Goal: Task Accomplishment & Management: Manage account settings

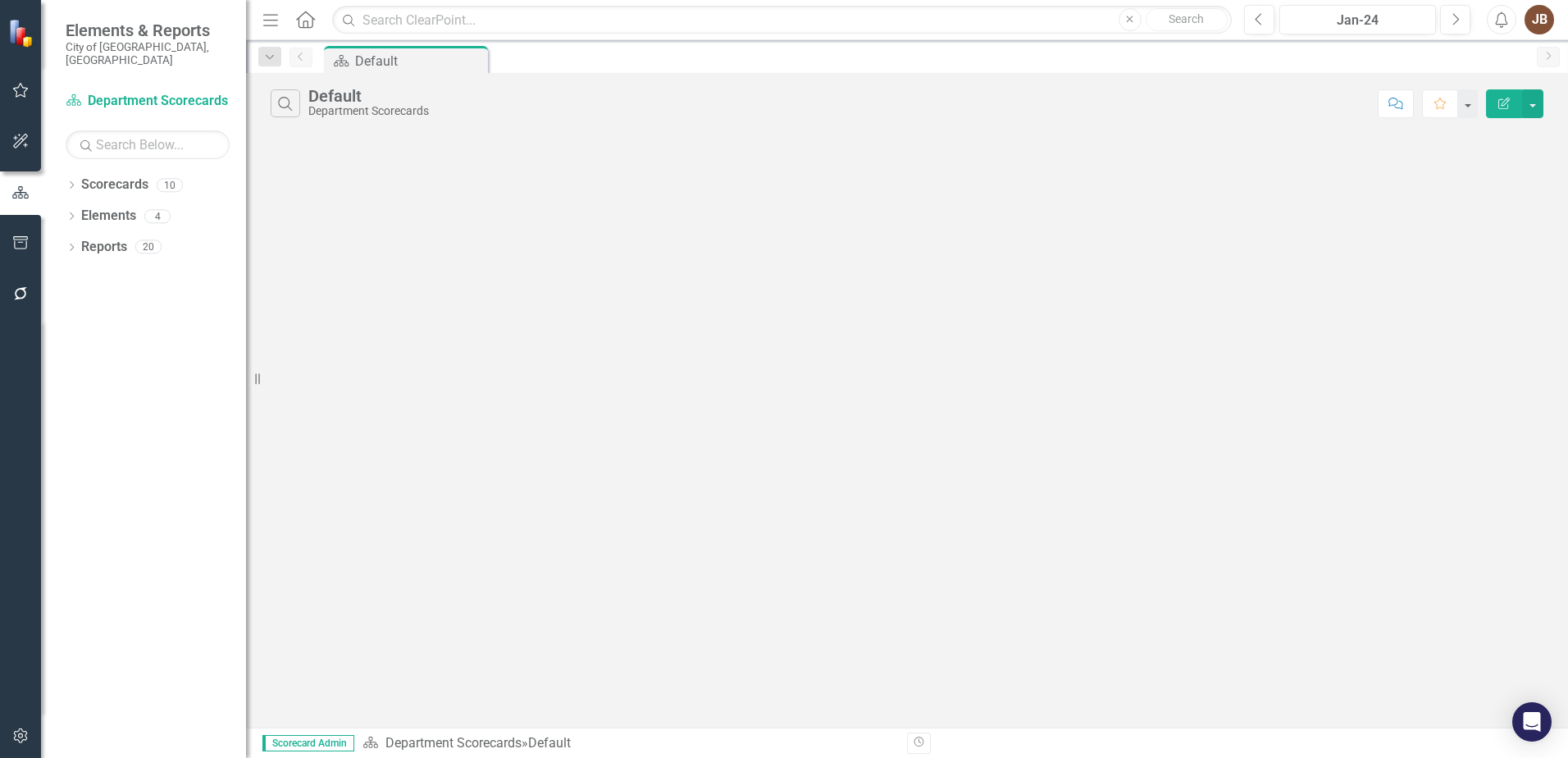
click at [61, 171] on div "Dropdown Scorecards 10 Dropdown Department Scorecards Dropdown Finance FIN Admi…" at bounding box center [143, 464] width 205 height 587
click at [71, 182] on icon "Dropdown" at bounding box center [71, 187] width 12 height 9
click at [84, 211] on icon "Dropdown" at bounding box center [80, 216] width 13 height 10
click at [102, 241] on icon "Dropdown" at bounding box center [96, 246] width 13 height 10
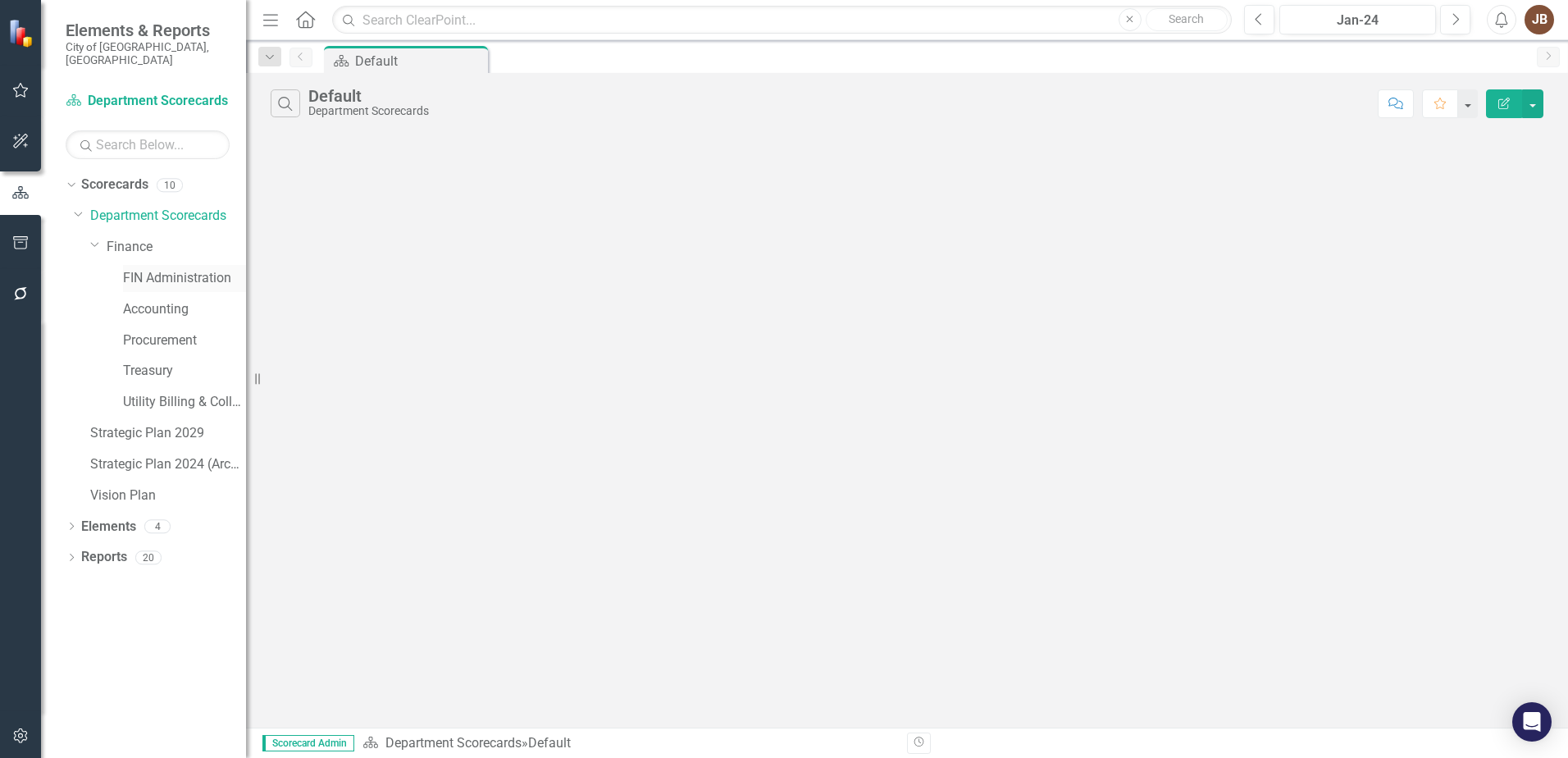
click at [137, 269] on link "FIN Administration" at bounding box center [184, 278] width 123 height 19
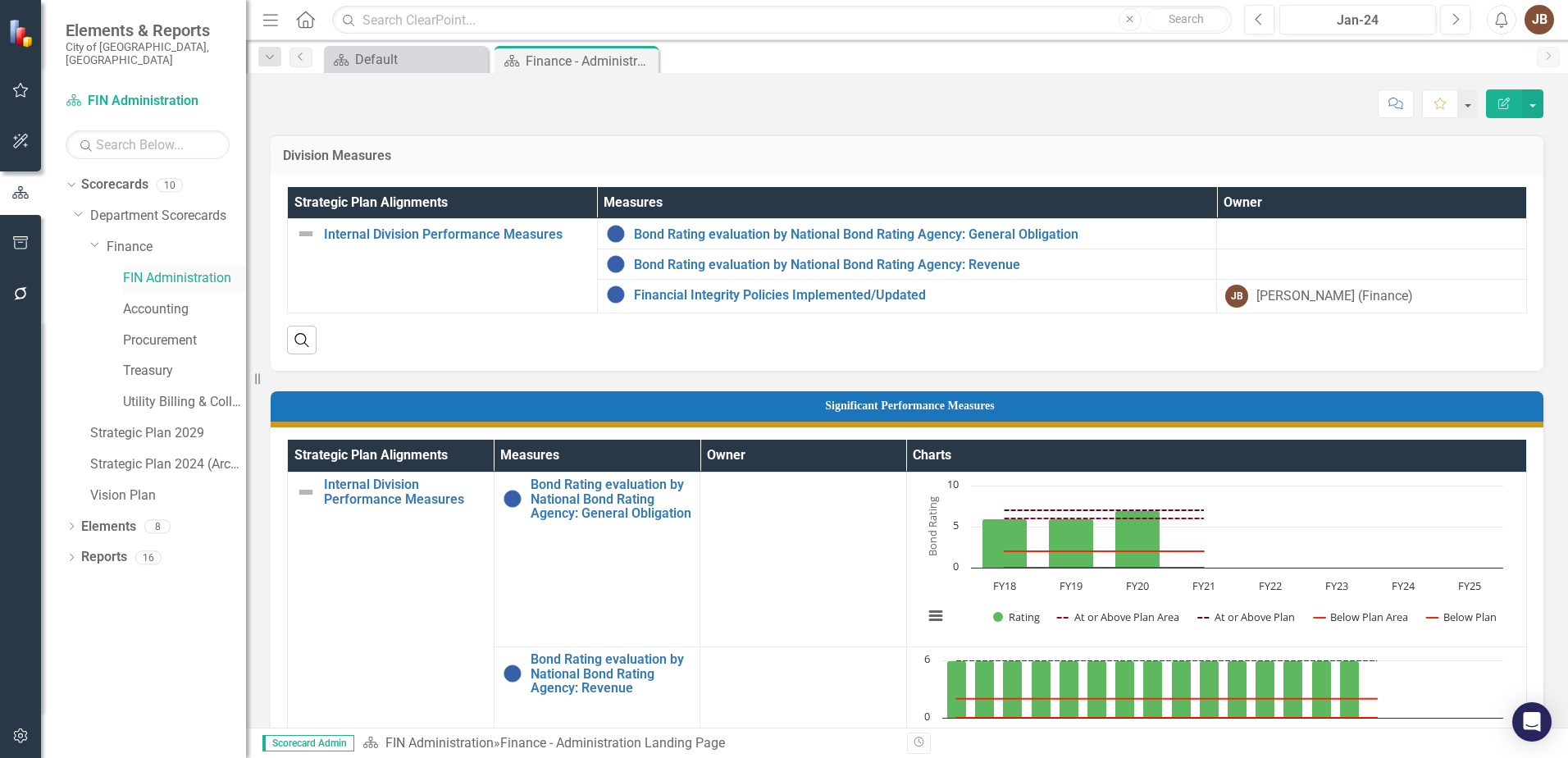
click at [143, 269] on link "FIN Administration" at bounding box center [184, 278] width 123 height 19
click at [119, 238] on link "Finance" at bounding box center [176, 247] width 139 height 19
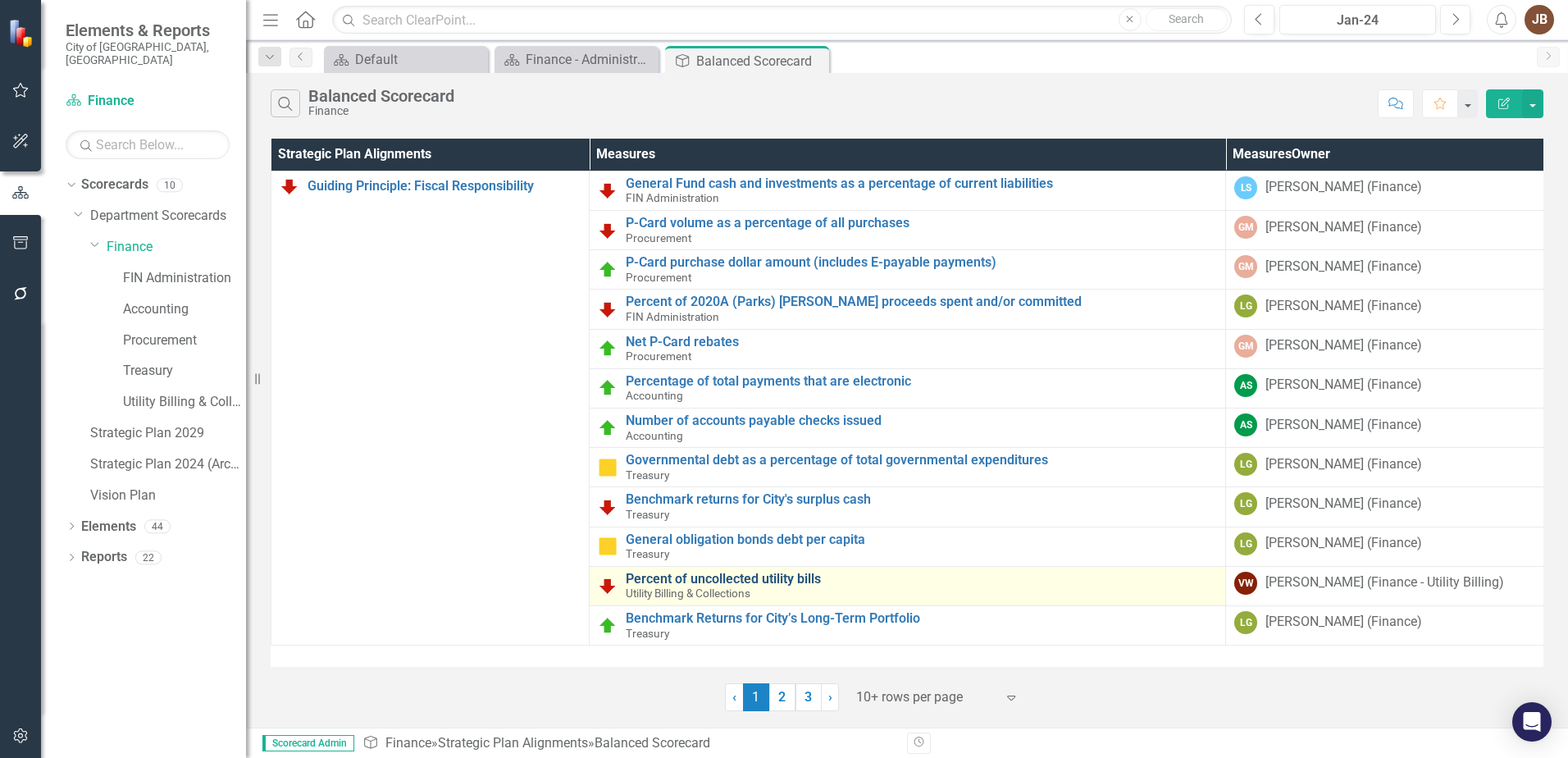
click at [689, 579] on link "Percent of uncollected utility bills" at bounding box center [921, 579] width 591 height 14
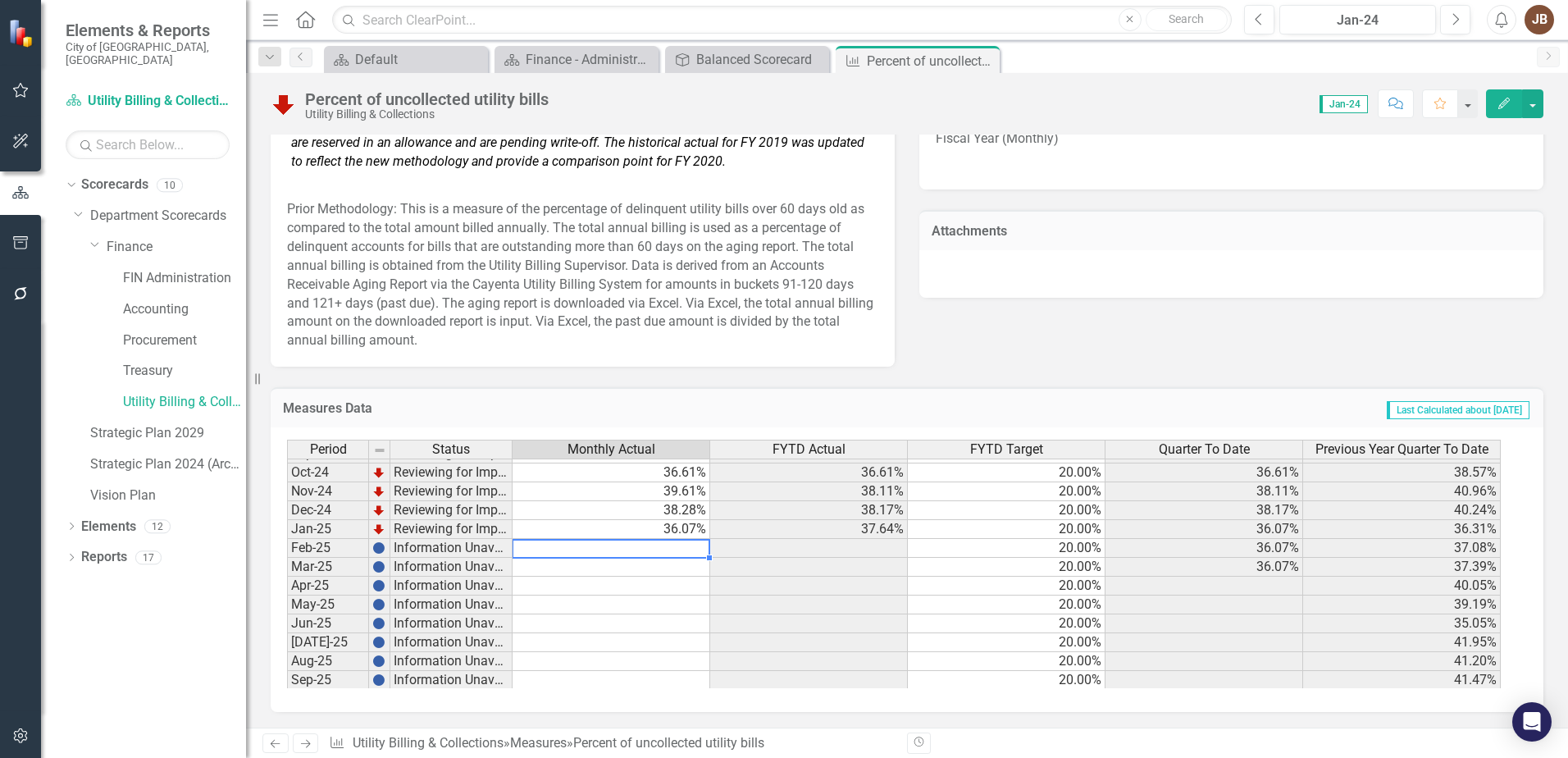
click at [654, 552] on tbody "Aug-23 Reviewing for Improvement 41.37% 40.65% 20.00% 41.41% 42.34% Sep-23 Revi…" at bounding box center [893, 444] width 1214 height 491
click at [654, 539] on td "36.07%" at bounding box center [611, 530] width 198 height 19
click at [572, 552] on td at bounding box center [611, 548] width 198 height 19
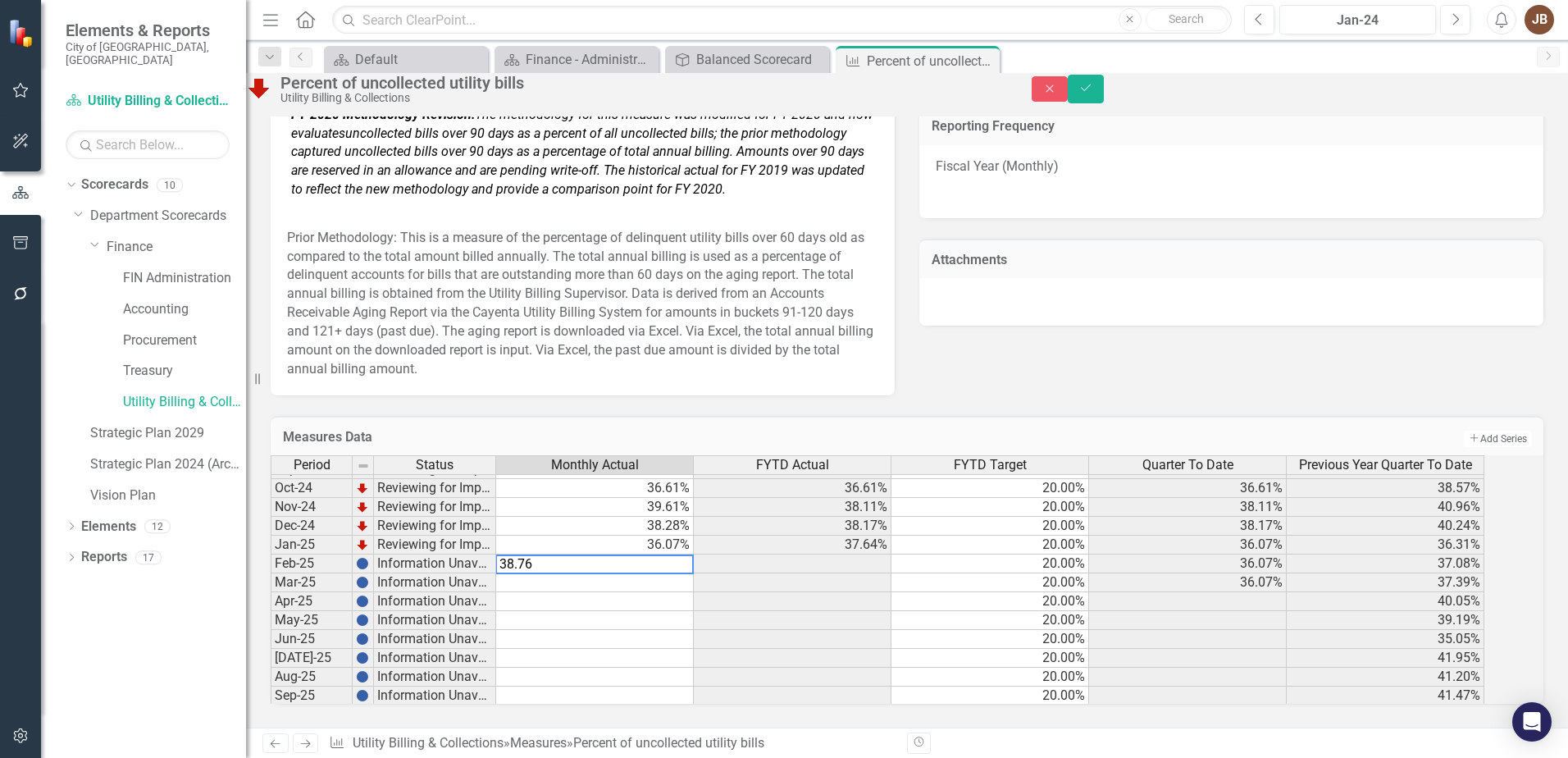
type textarea "38.76"
click at [551, 574] on td at bounding box center [595, 583] width 198 height 19
click at [557, 574] on td at bounding box center [595, 583] width 198 height 19
type textarea "40.73"
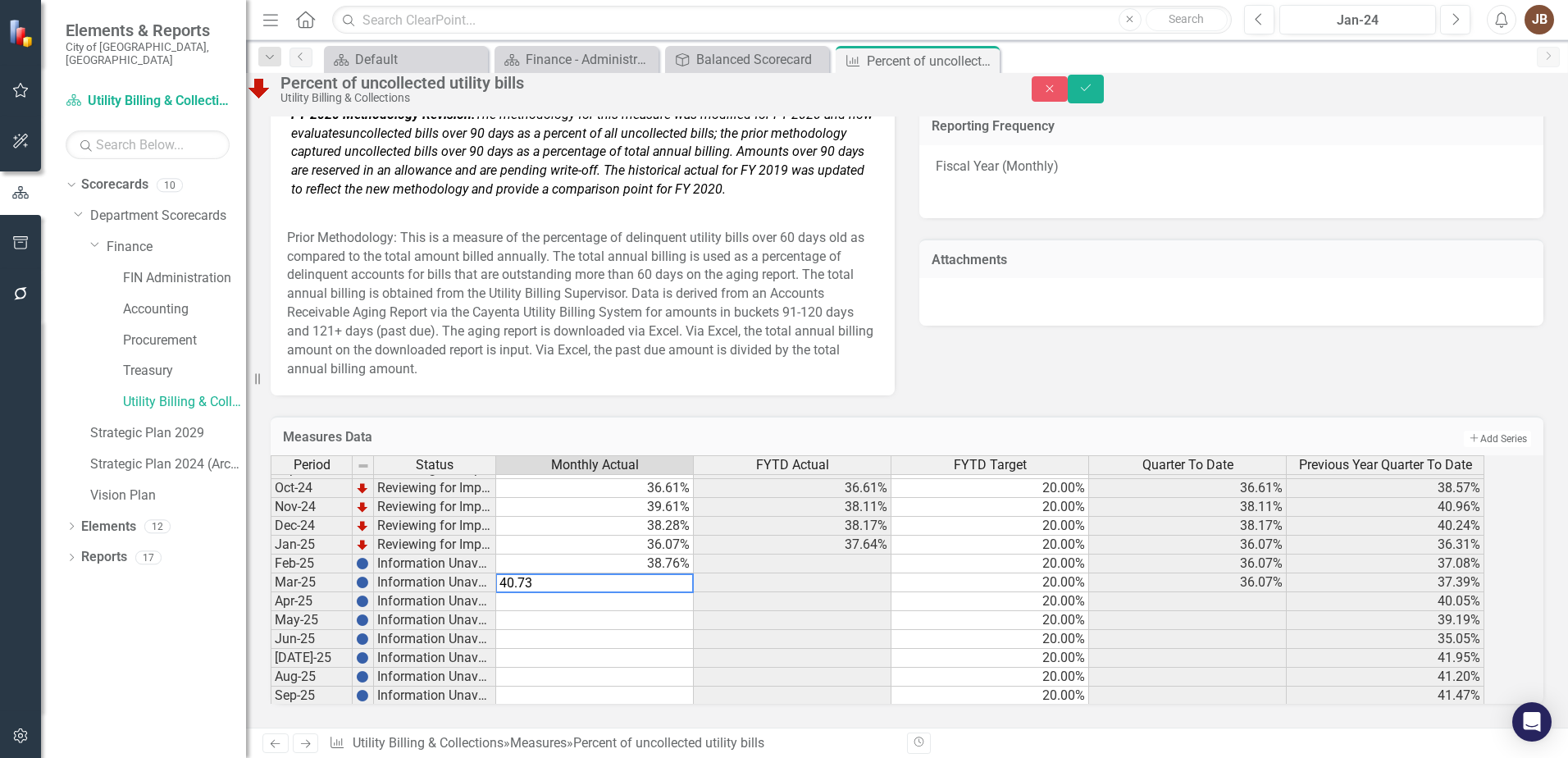
click at [557, 592] on td at bounding box center [595, 602] width 198 height 19
click at [556, 592] on td at bounding box center [595, 602] width 198 height 19
click at [557, 592] on textarea "40.73" at bounding box center [595, 602] width 199 height 20
type textarea "39.73"
click at [271, 598] on div "Period Status Monthly Actual FYTD Actual FYTD Target Quarter To Date Previous Y…" at bounding box center [271, 459] width 0 height 492
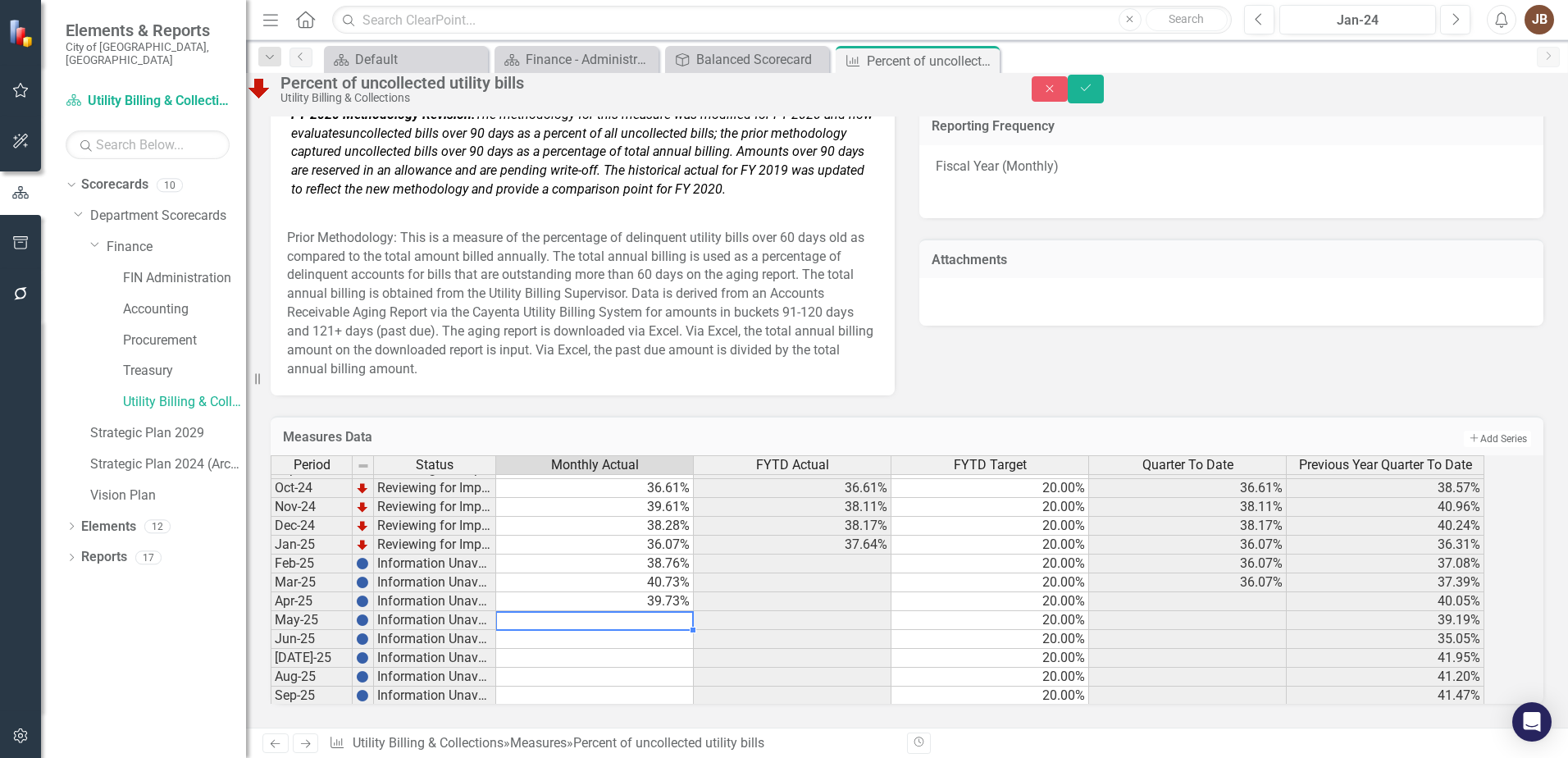
click at [557, 611] on td at bounding box center [595, 620] width 198 height 19
type textarea "43.22"
click at [559, 630] on td at bounding box center [595, 639] width 198 height 19
click at [563, 630] on td at bounding box center [595, 639] width 198 height 19
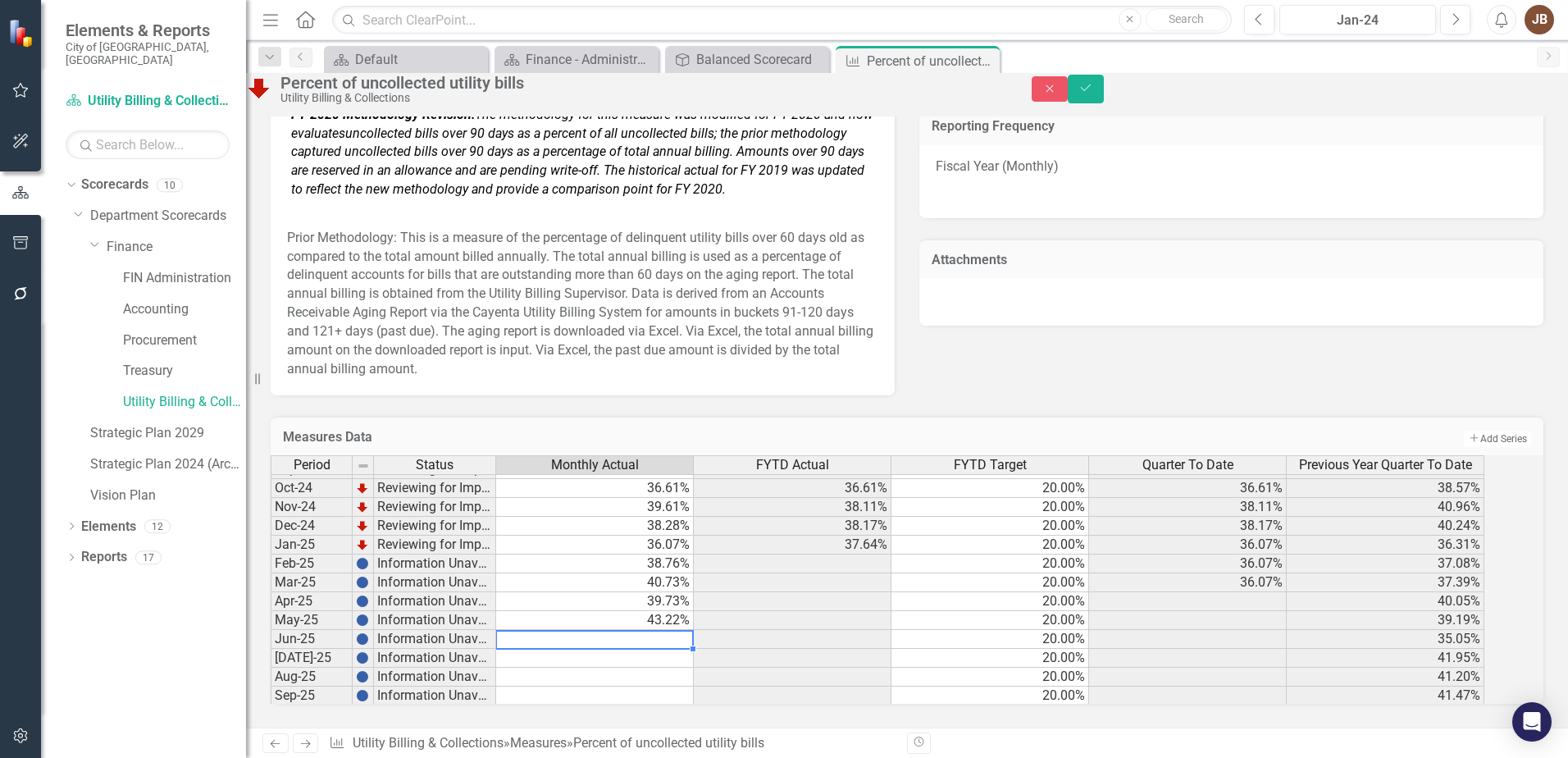
click at [563, 630] on td at bounding box center [595, 639] width 198 height 19
type textarea "40.37"
click at [582, 649] on td at bounding box center [595, 659] width 198 height 19
click at [591, 649] on td at bounding box center [595, 659] width 198 height 19
click at [591, 649] on textarea "40.37" at bounding box center [595, 659] width 199 height 20
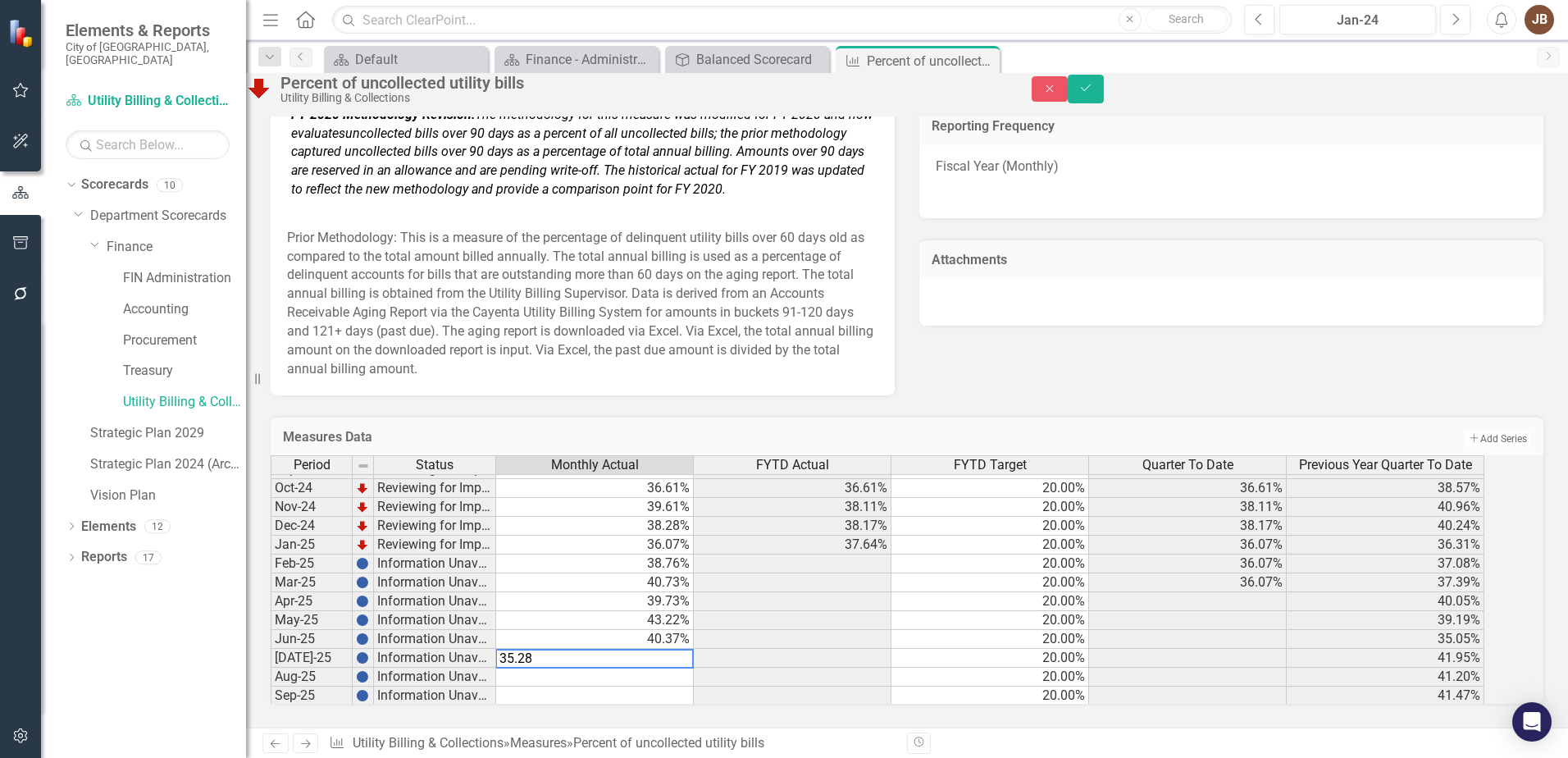
type textarea "35.28"
click at [694, 687] on td at bounding box center [595, 696] width 198 height 19
click at [1104, 98] on button "Save" at bounding box center [1086, 89] width 36 height 29
